Goal: Information Seeking & Learning: Learn about a topic

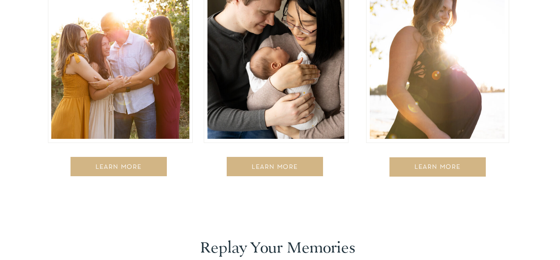
scroll to position [1430, 0]
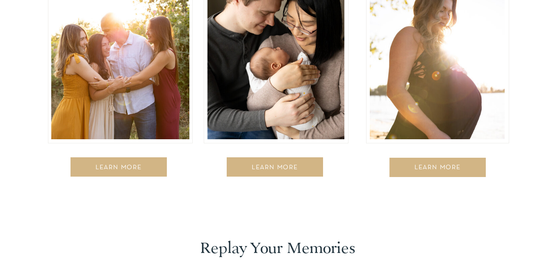
click at [113, 167] on div "LEARN MORE" at bounding box center [119, 168] width 86 height 8
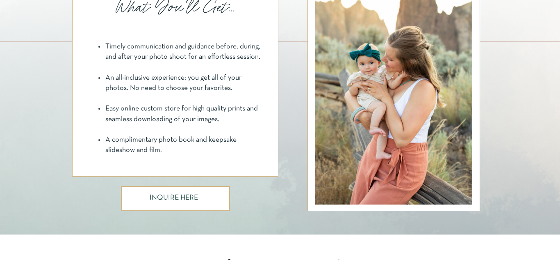
scroll to position [636, 0]
click at [138, 201] on div at bounding box center [175, 197] width 109 height 25
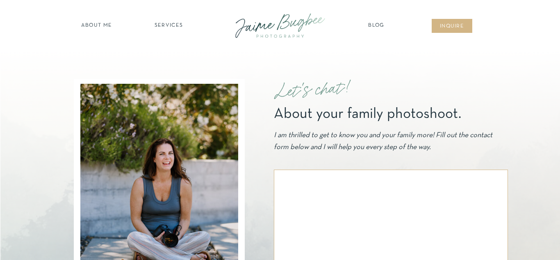
click at [179, 26] on nav "SERVICES" at bounding box center [169, 26] width 46 height 8
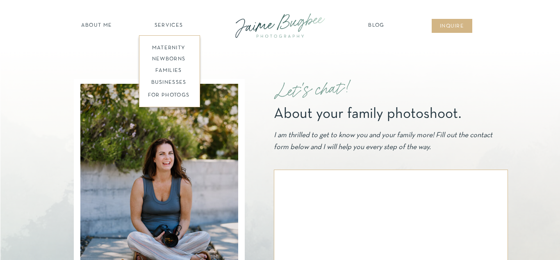
click at [175, 73] on nav "families" at bounding box center [168, 71] width 63 height 8
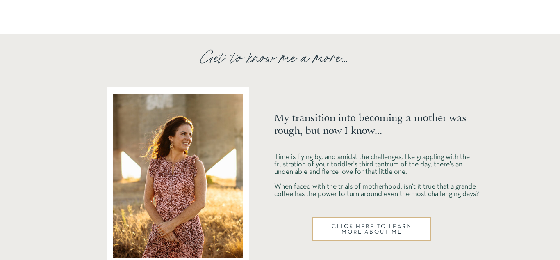
scroll to position [3138, 0]
